Goal: Information Seeking & Learning: Learn about a topic

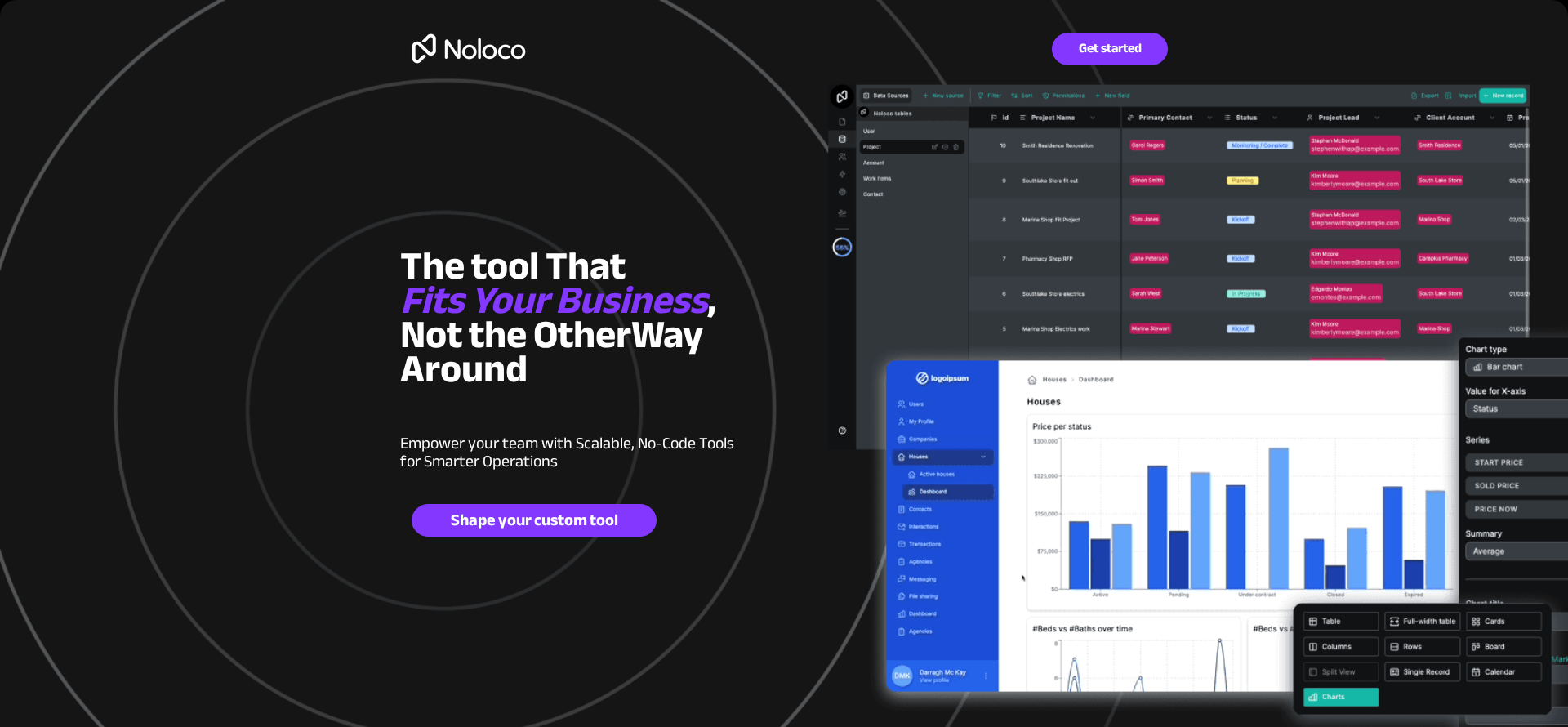
click at [1258, 277] on div at bounding box center [784, 427] width 1568 height 855
click at [492, 50] on img at bounding box center [468, 48] width 137 height 53
